Goal: Find specific page/section: Find specific page/section

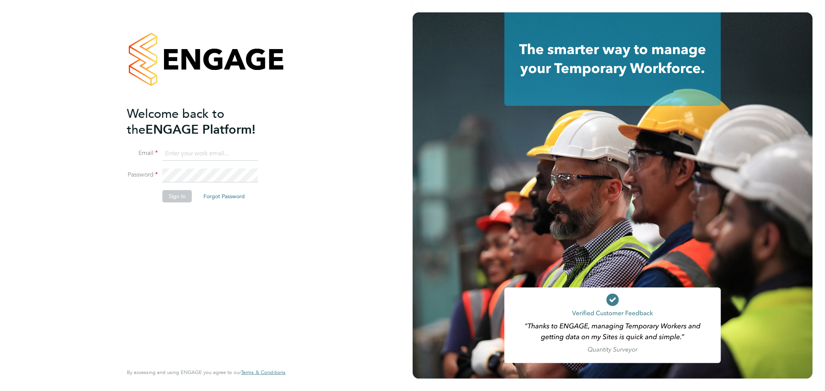
click at [184, 159] on input at bounding box center [209, 154] width 95 height 14
type input "adele.martin@hamiltonmayday.co.uk"
click at [165, 196] on button "Sign In" at bounding box center [176, 196] width 29 height 12
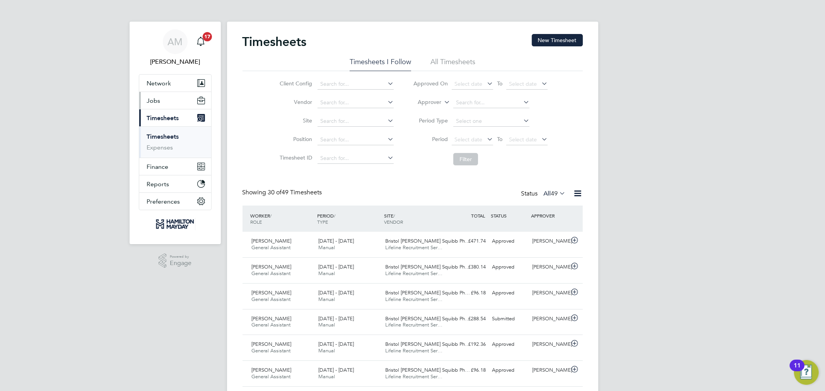
click at [154, 104] on span "Jobs" at bounding box center [154, 100] width 14 height 7
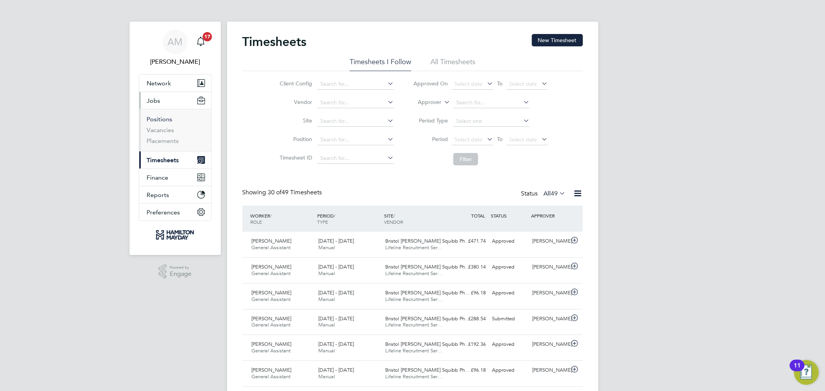
click at [159, 121] on link "Positions" at bounding box center [160, 119] width 26 height 7
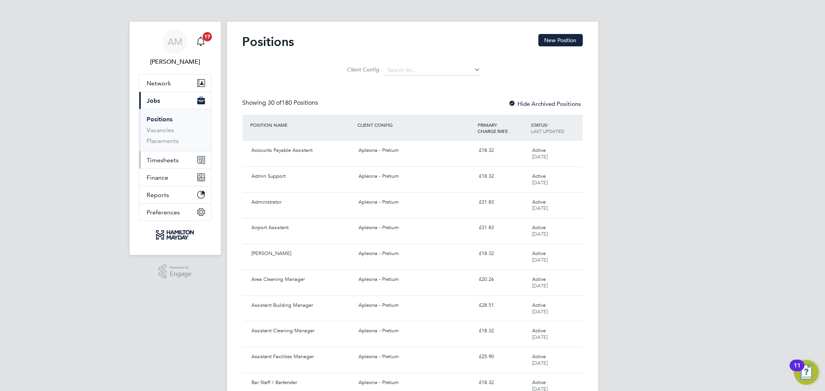
click at [160, 161] on span "Timesheets" at bounding box center [163, 160] width 32 height 7
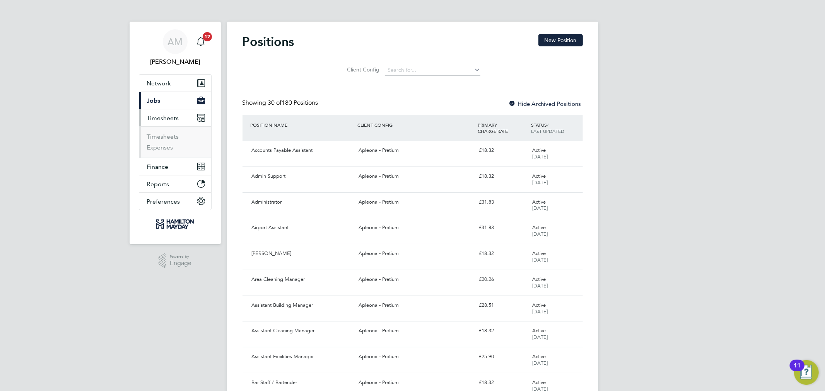
click at [153, 95] on button "Current page: Jobs" at bounding box center [175, 100] width 72 height 17
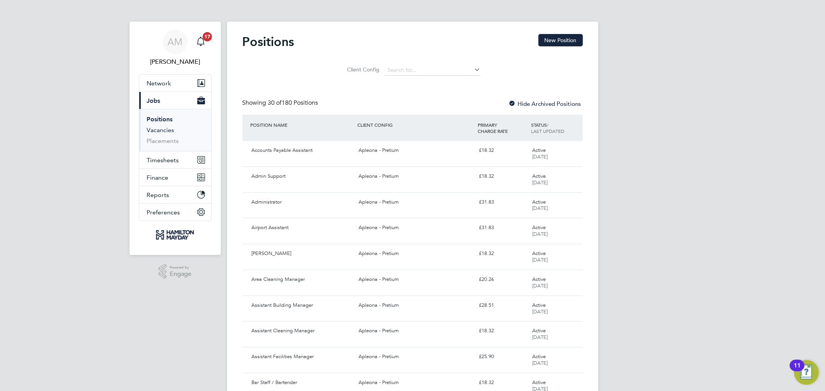
click at [164, 134] on link "Vacancies" at bounding box center [160, 129] width 27 height 7
